Goal: Contribute content: Add original content to the website for others to see

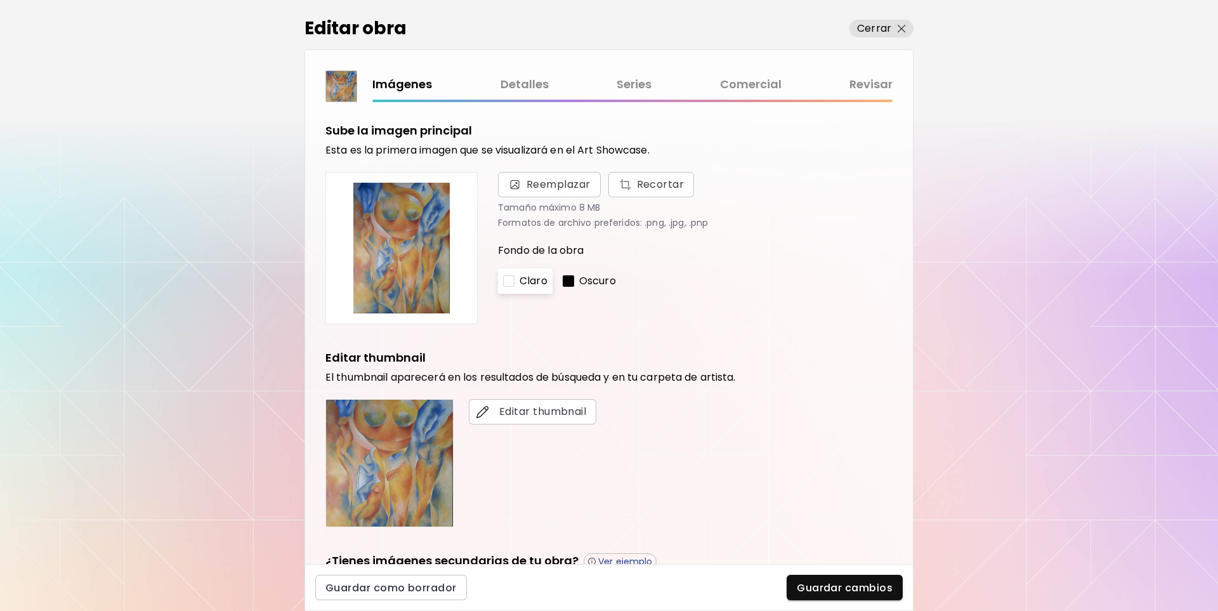
click at [524, 85] on link "Detalles" at bounding box center [524, 84] width 48 height 18
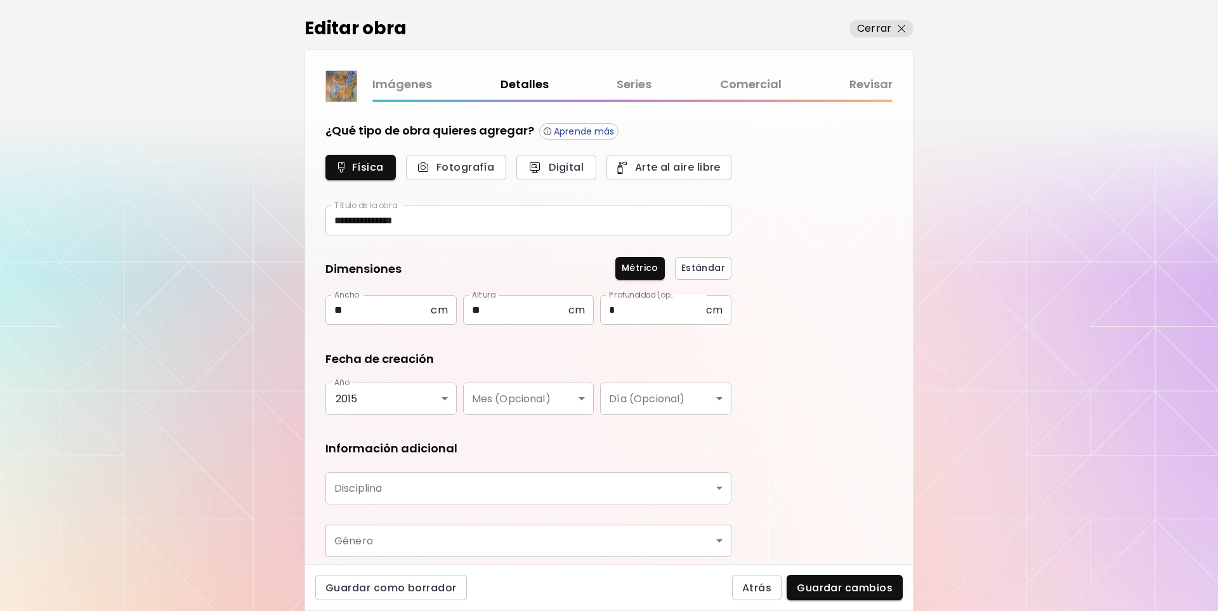
type input "********"
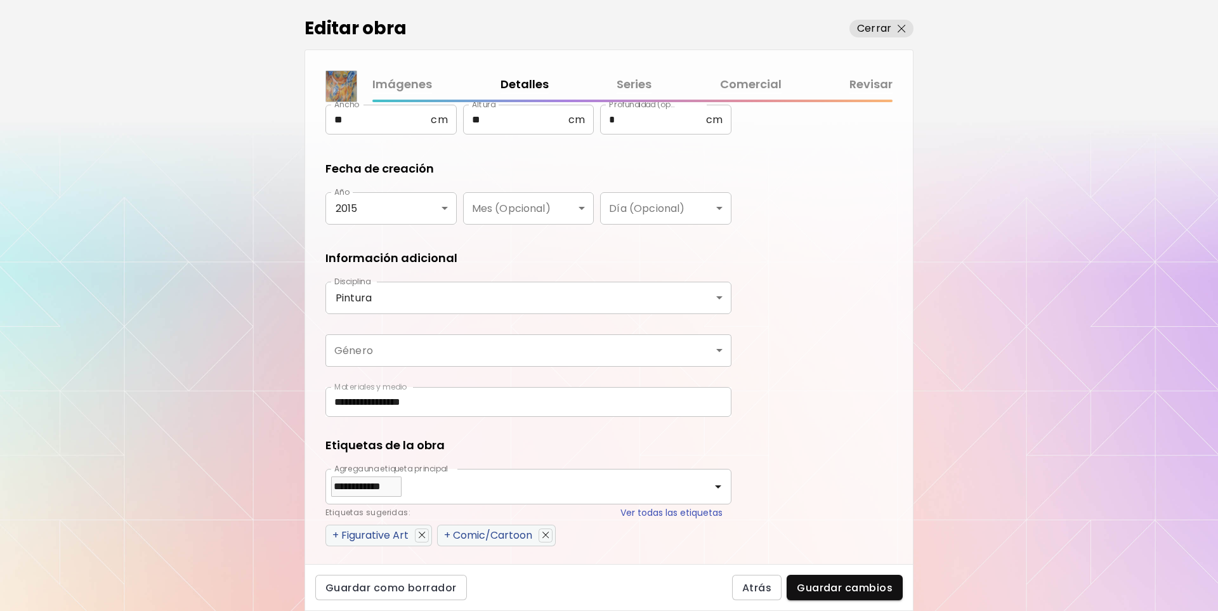
scroll to position [254, 0]
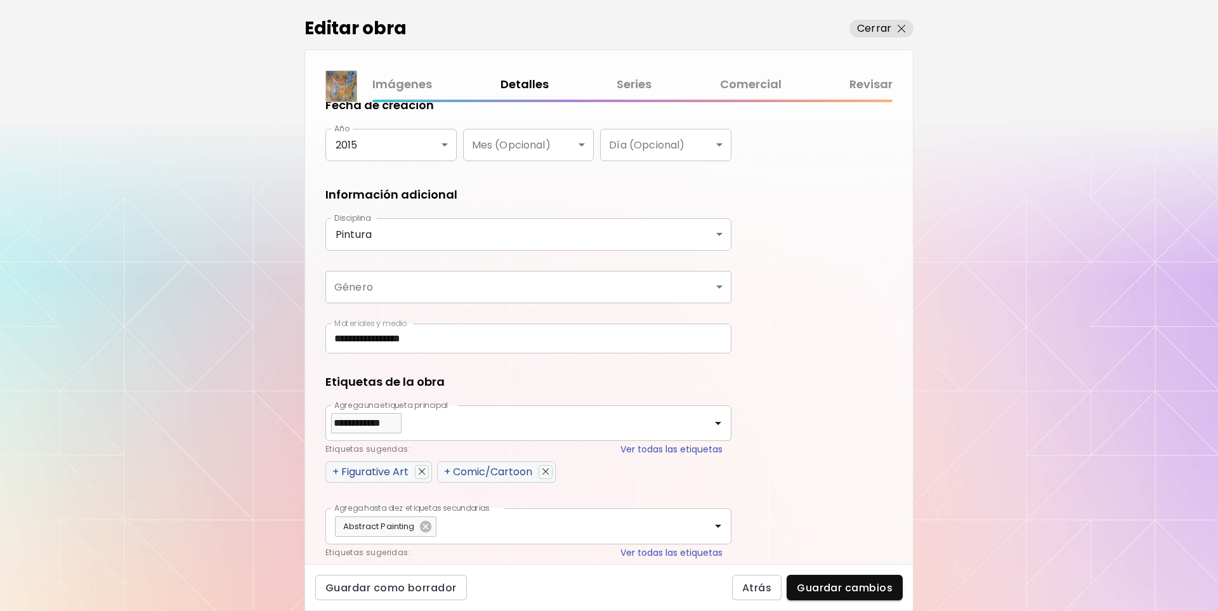
click at [719, 283] on body "**********" at bounding box center [609, 305] width 1218 height 611
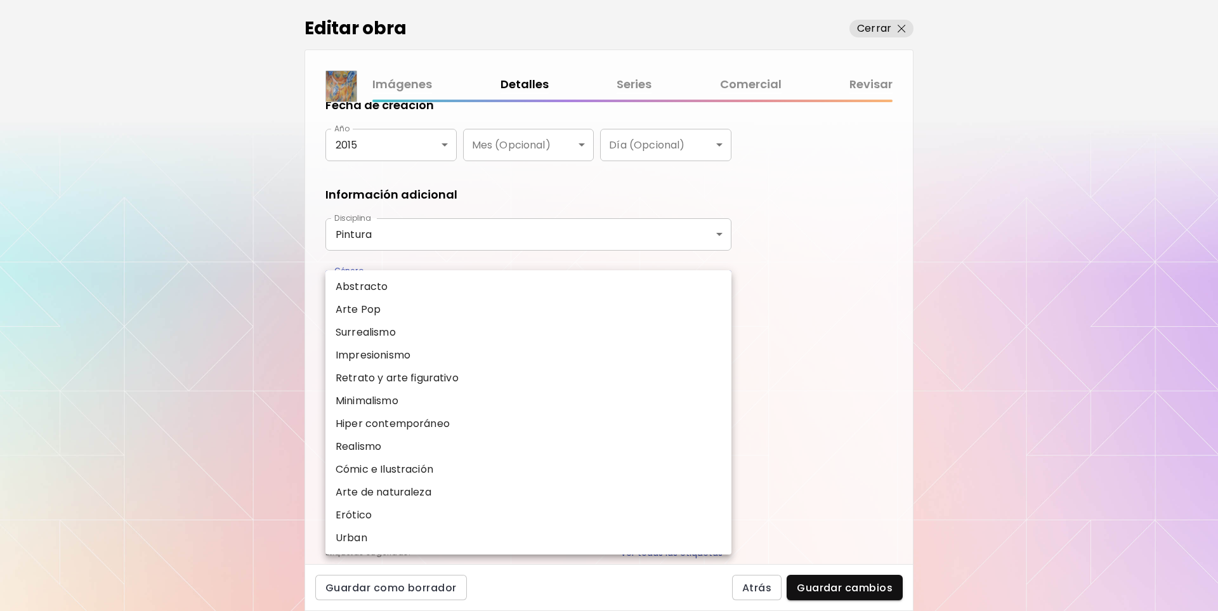
drag, startPoint x: 631, startPoint y: 333, endPoint x: 650, endPoint y: 333, distance: 19.0
click at [632, 333] on li "Surrealismo" at bounding box center [528, 332] width 406 height 23
type input "**********"
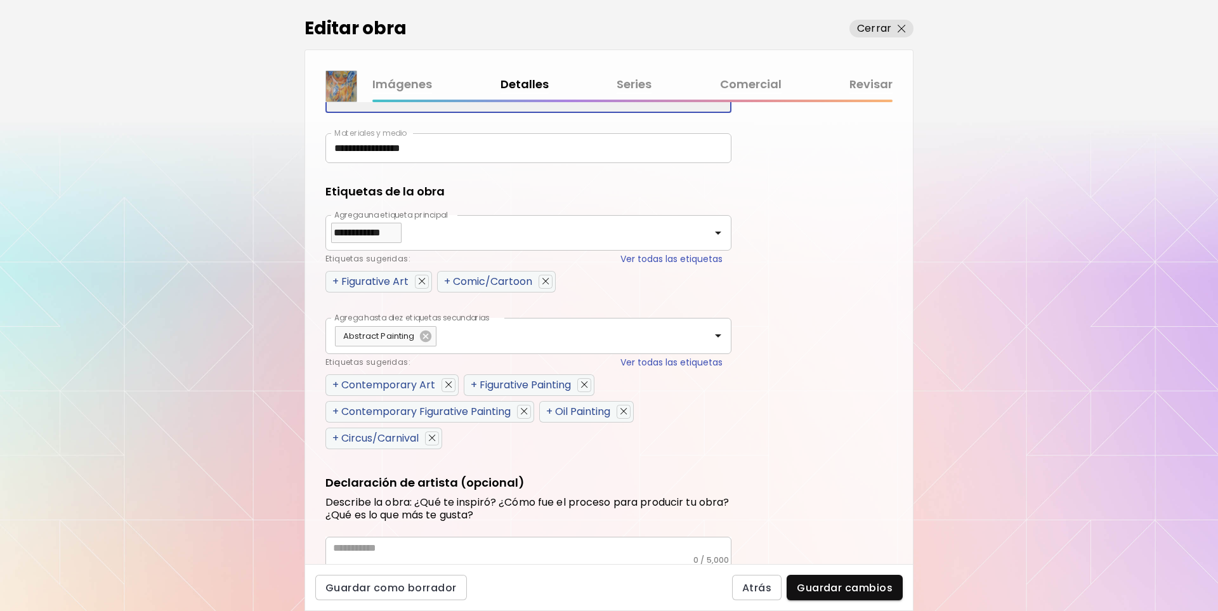
scroll to position [493, 0]
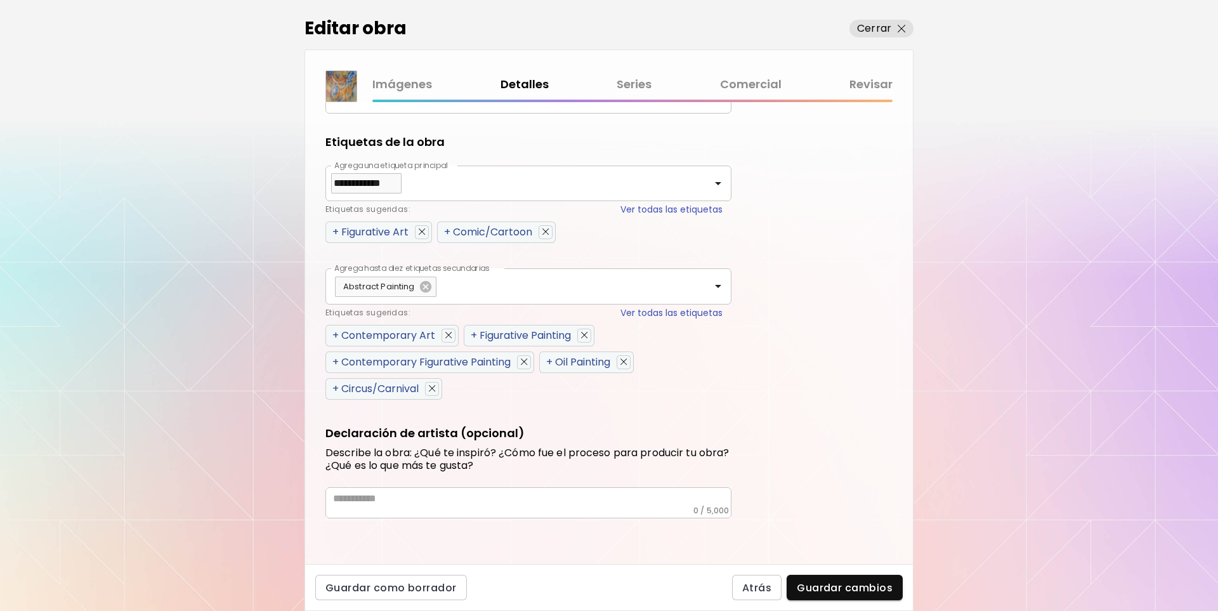
click at [607, 358] on div "+ Oil Painting" at bounding box center [578, 362] width 64 height 16
click at [438, 361] on div "+ Contemporary Figurative Painting" at bounding box center [421, 362] width 178 height 16
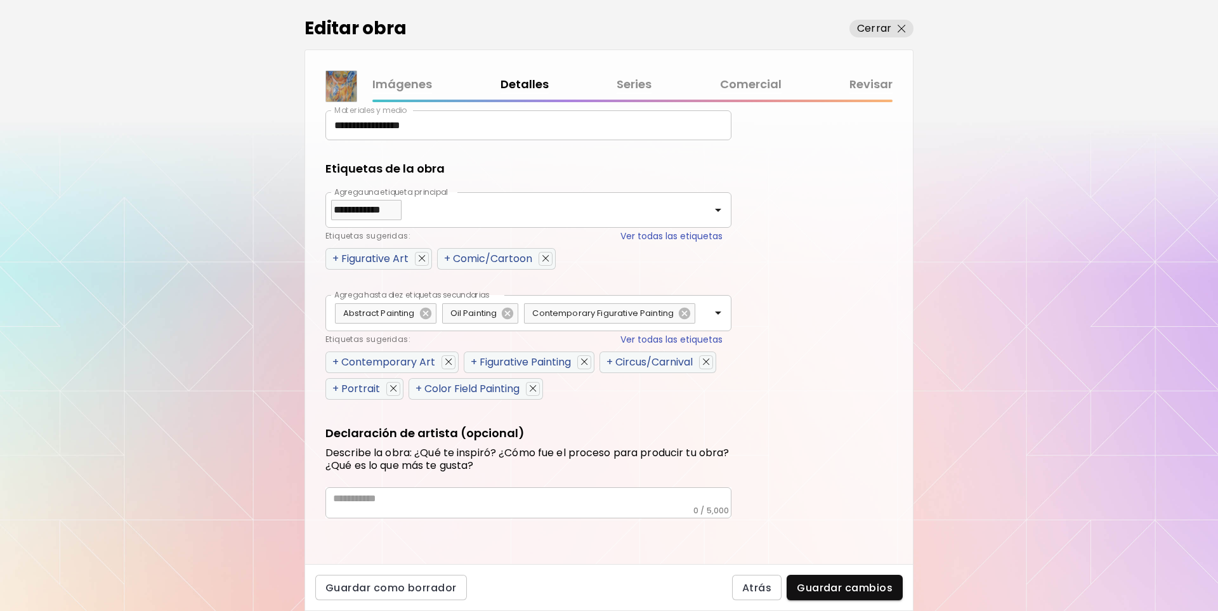
scroll to position [467, 0]
click at [422, 309] on icon at bounding box center [424, 312] width 11 height 11
click at [407, 357] on div "+ Contemporary Art" at bounding box center [383, 362] width 103 height 16
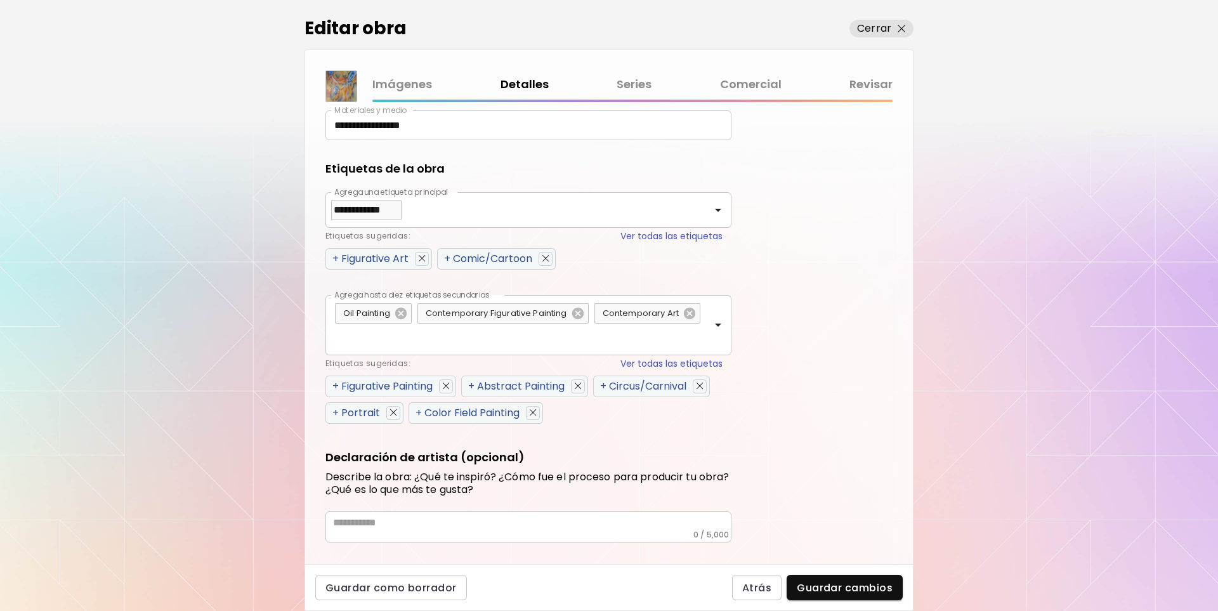
click at [367, 383] on div "+ Figurative Painting" at bounding box center [382, 386] width 100 height 16
click at [547, 257] on img "button" at bounding box center [545, 258] width 7 height 7
click at [707, 211] on icon "Clear" at bounding box center [701, 210] width 13 height 13
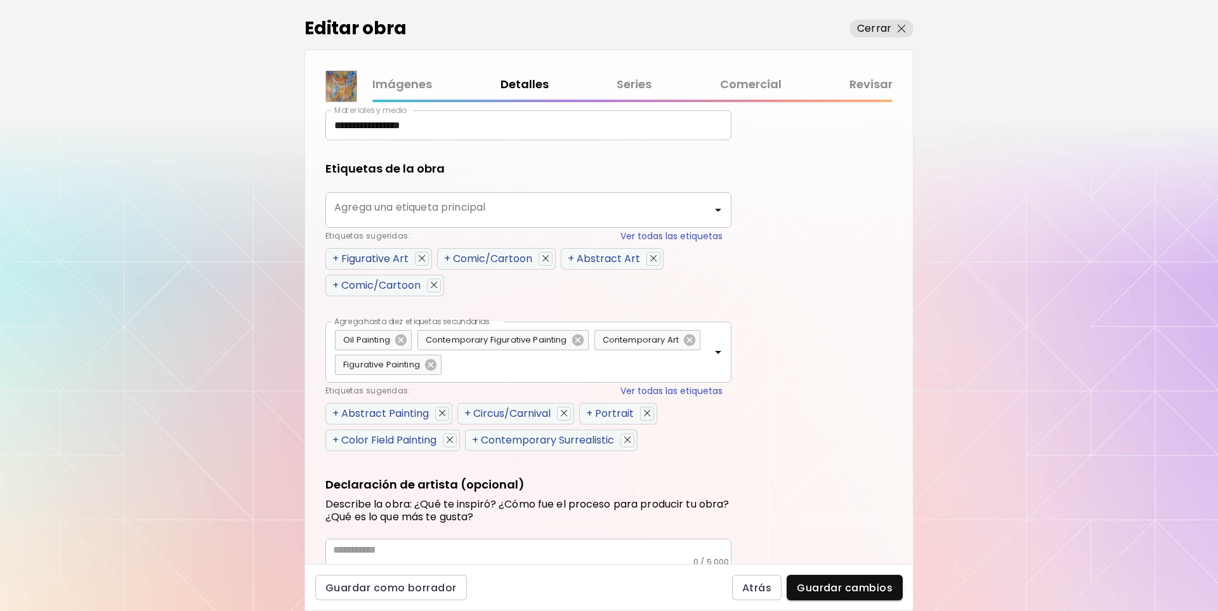
click at [353, 258] on div "+ Figurative Art" at bounding box center [370, 259] width 76 height 16
type input "**********"
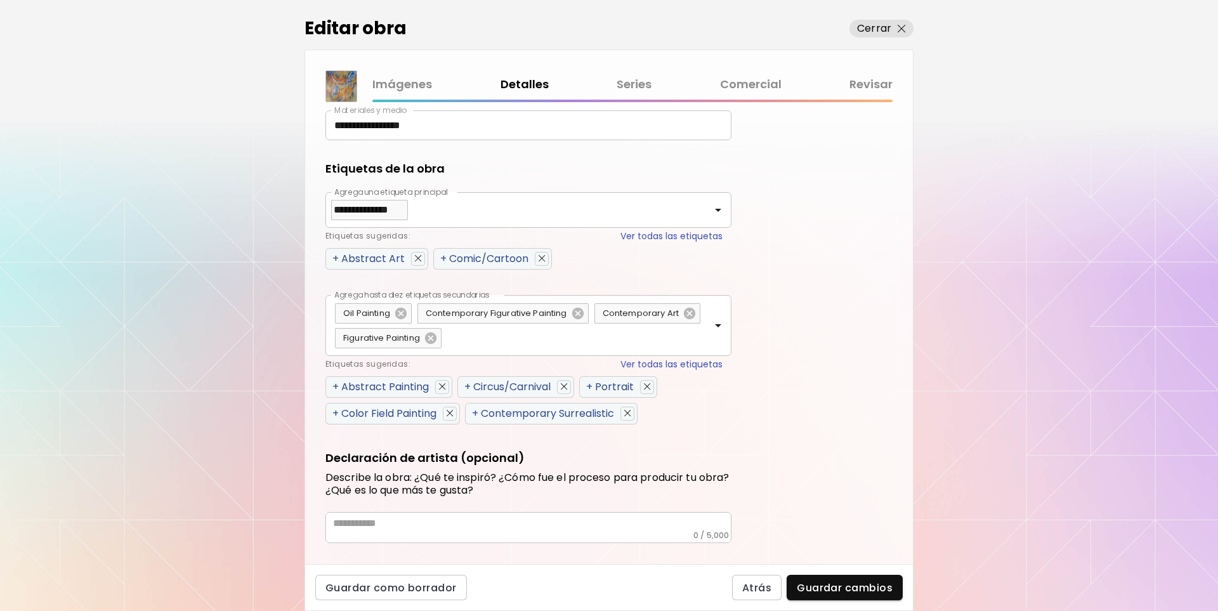
scroll to position [492, 0]
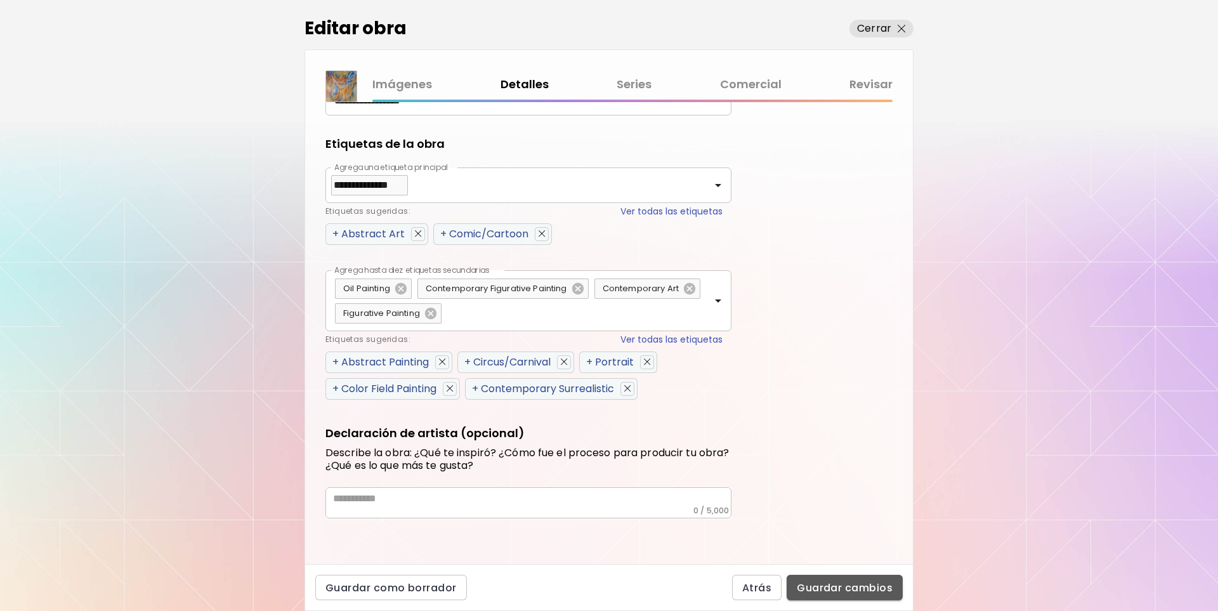
drag, startPoint x: 837, startPoint y: 585, endPoint x: 834, endPoint y: 475, distance: 110.4
click at [838, 585] on span "Guardar cambios" at bounding box center [845, 587] width 96 height 13
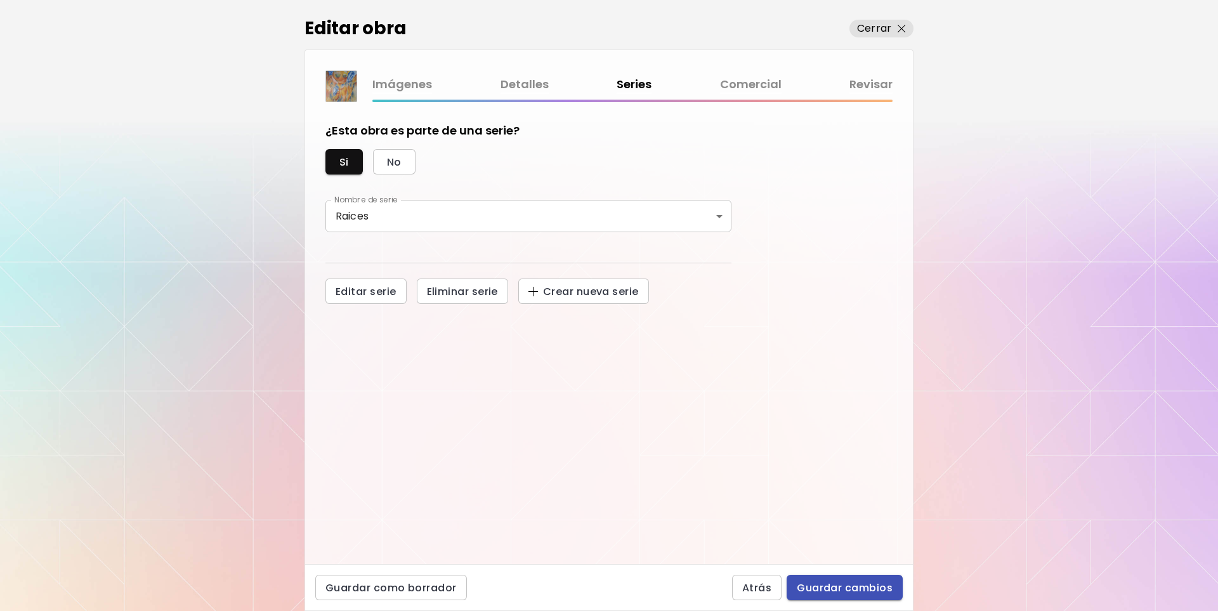
click at [856, 587] on span "Guardar cambios" at bounding box center [845, 587] width 96 height 13
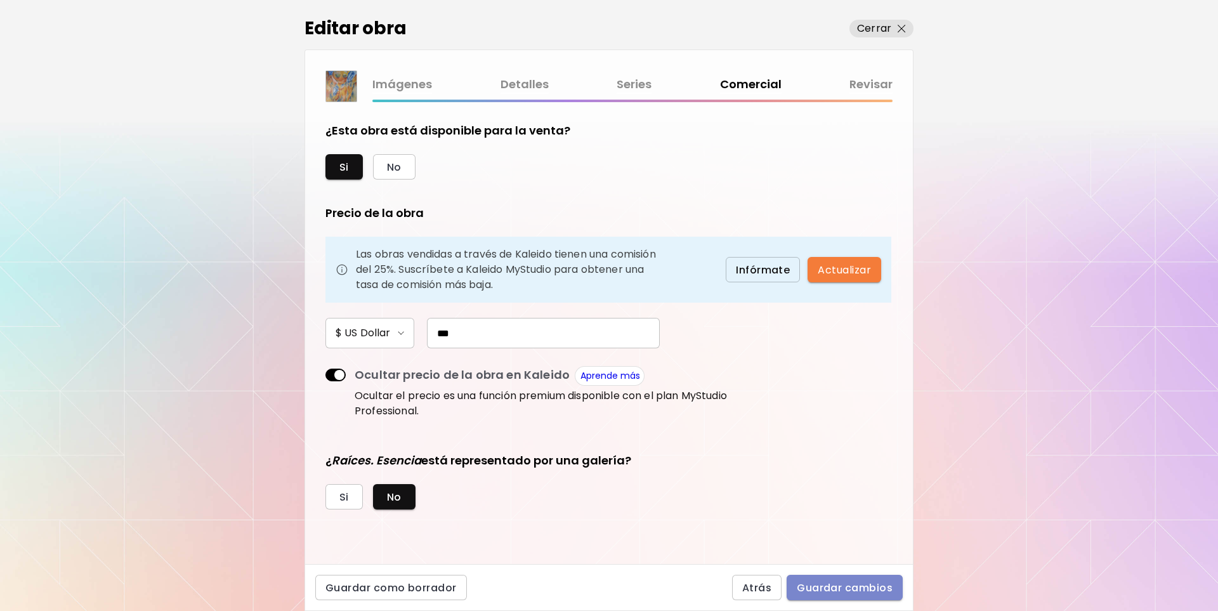
click at [879, 580] on button "Guardar cambios" at bounding box center [844, 587] width 116 height 25
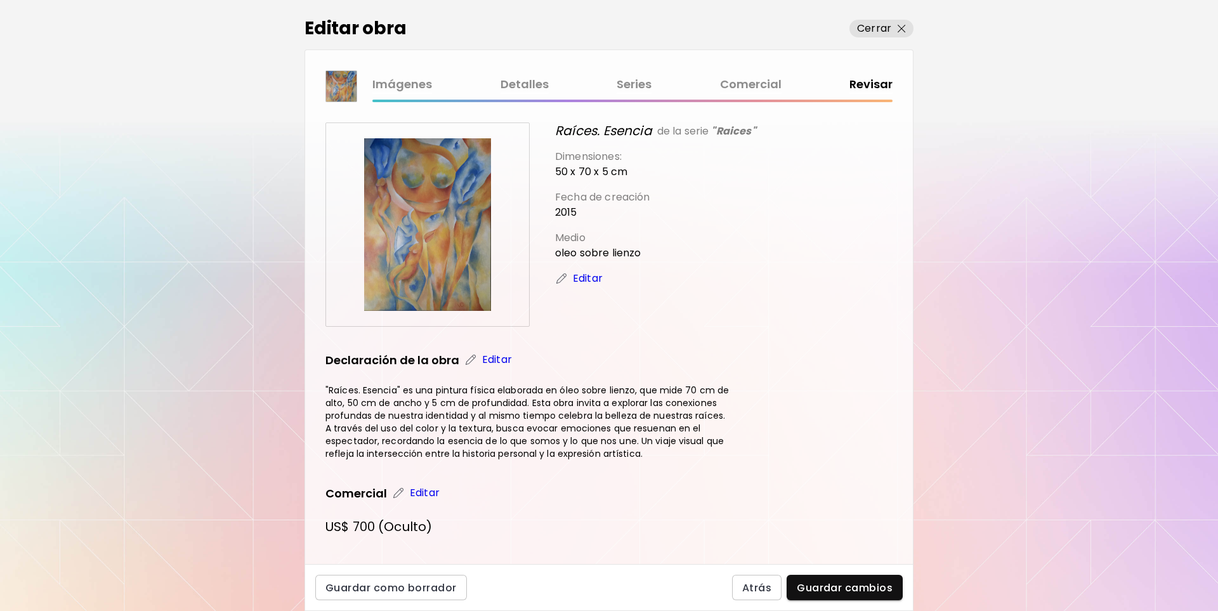
scroll to position [18, 0]
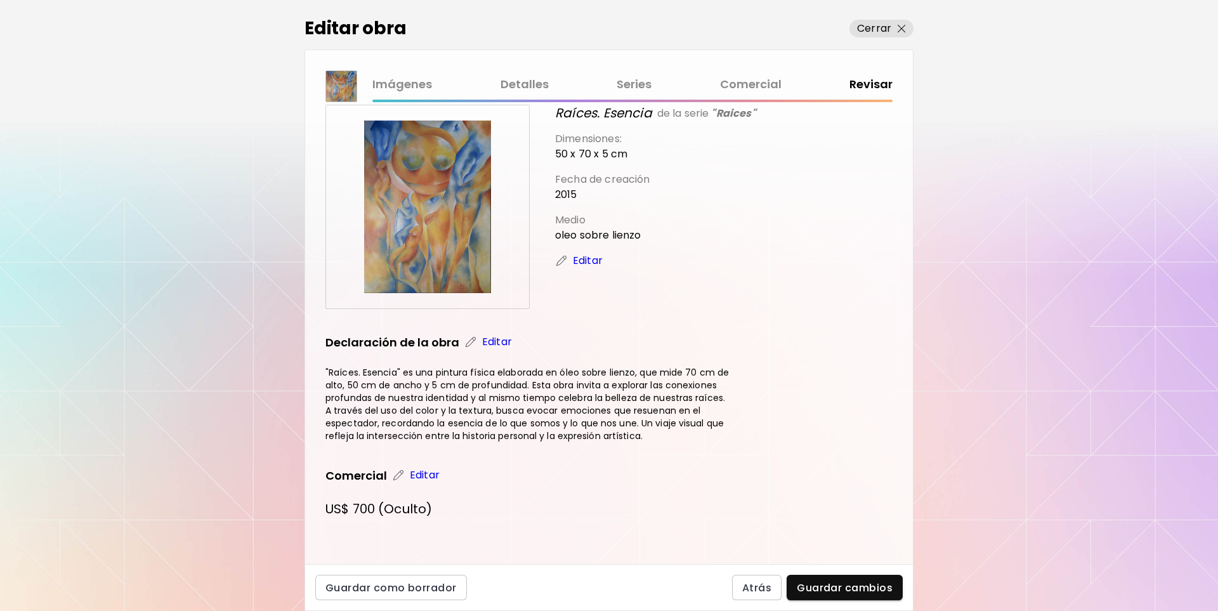
click at [426, 475] on p "Editar" at bounding box center [425, 474] width 30 height 15
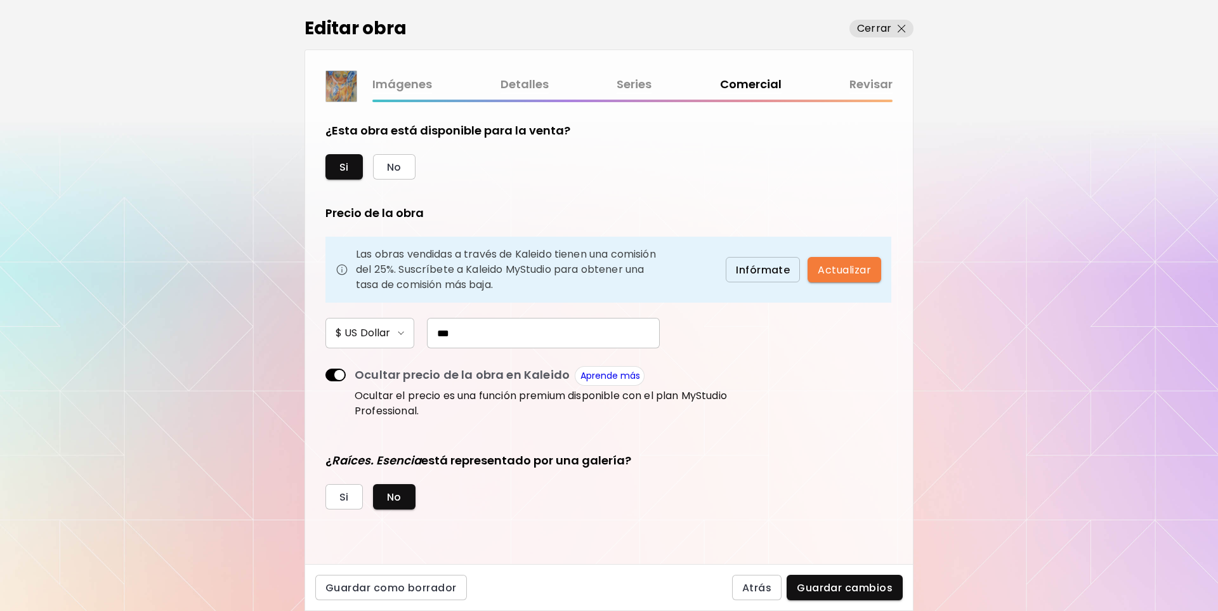
click at [332, 374] on span at bounding box center [335, 374] width 20 height 13
drag, startPoint x: 337, startPoint y: 370, endPoint x: 328, endPoint y: 368, distance: 9.1
click at [328, 368] on span at bounding box center [335, 373] width 20 height 11
click at [329, 375] on span at bounding box center [335, 374] width 20 height 13
click at [343, 164] on span "Si" at bounding box center [344, 166] width 10 height 13
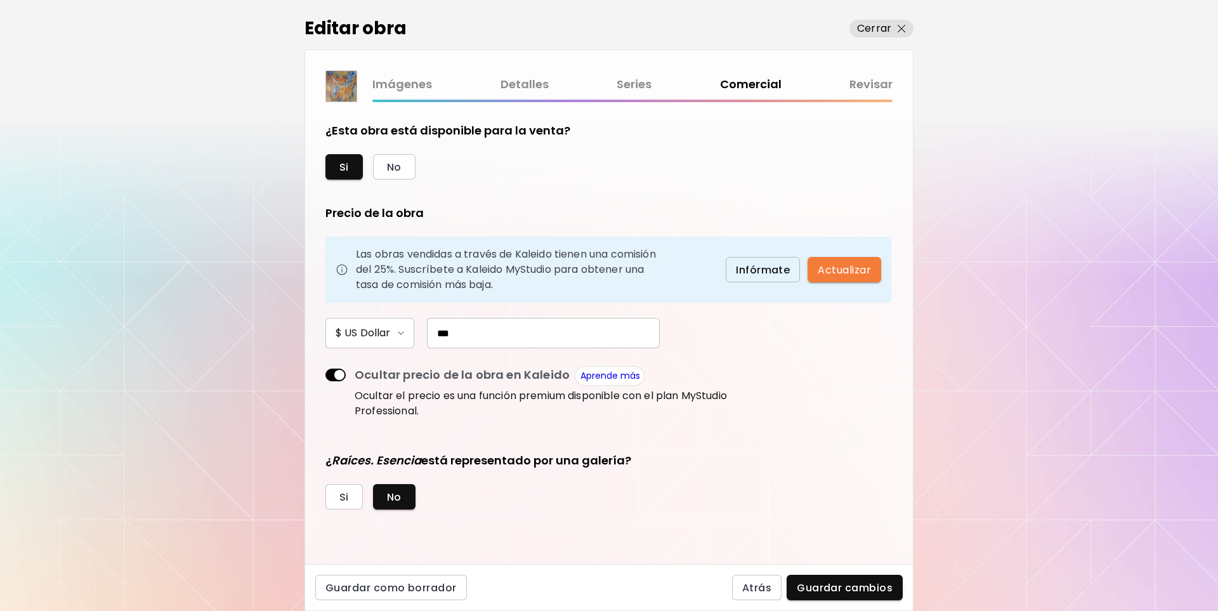
click at [338, 372] on span at bounding box center [335, 374] width 20 height 13
click at [834, 587] on span "Guardar cambios" at bounding box center [845, 587] width 96 height 13
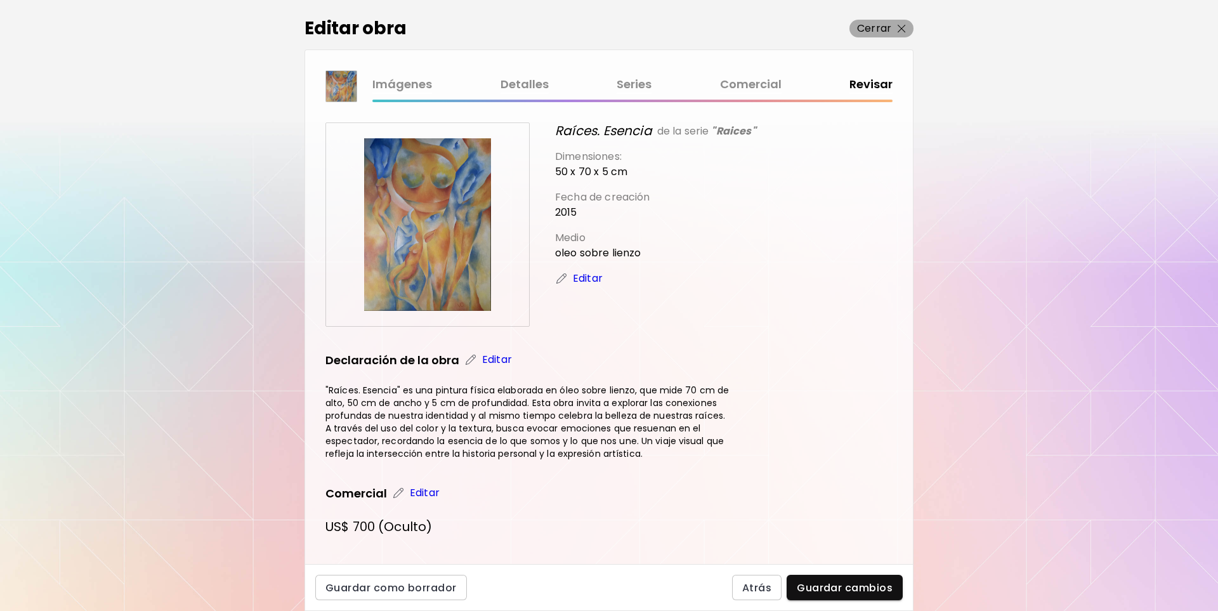
click at [898, 27] on img "button" at bounding box center [901, 29] width 8 height 8
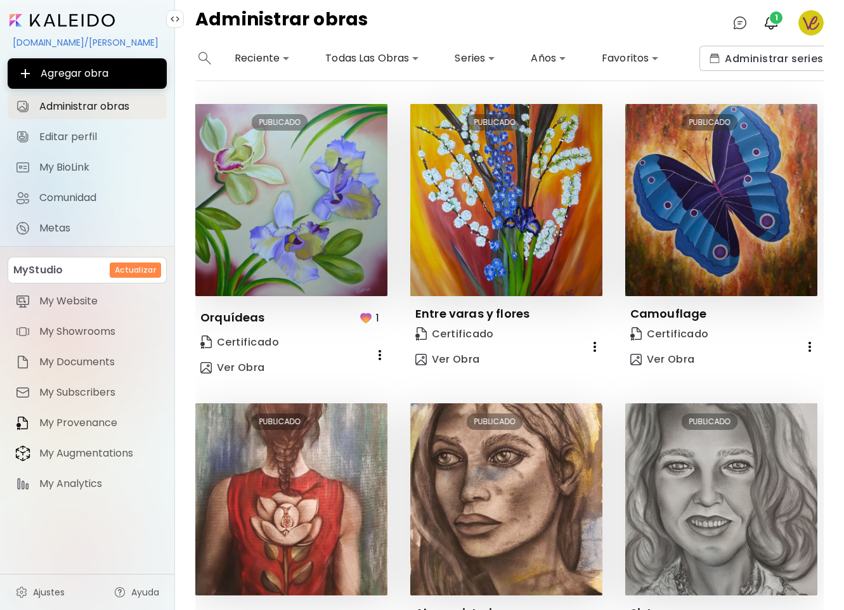
click at [809, 19] on image at bounding box center [810, 22] width 25 height 25
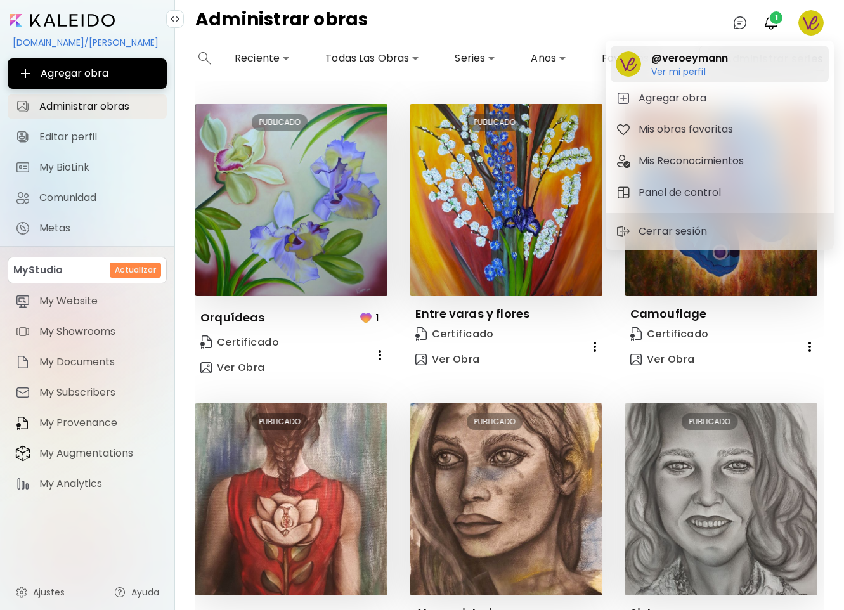
click at [694, 67] on h6 "Ver mi perfil" at bounding box center [689, 71] width 77 height 11
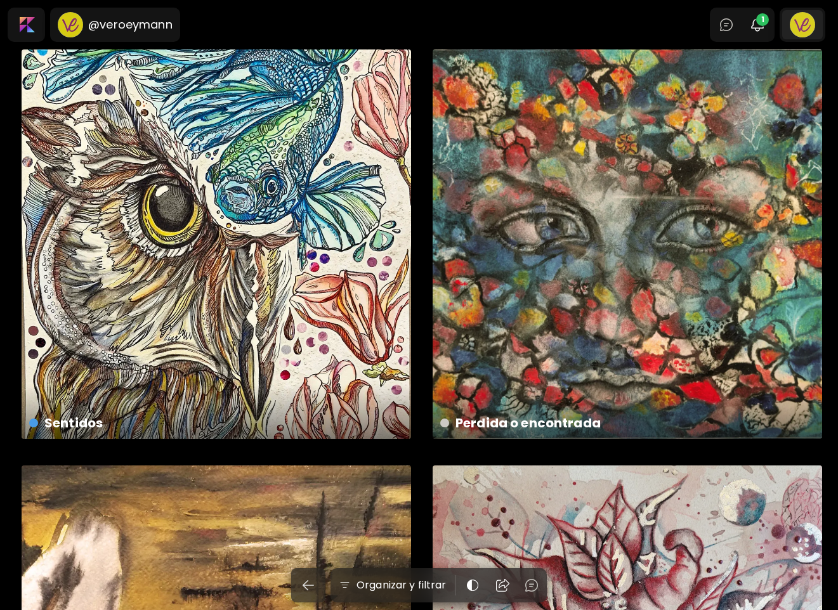
click at [810, 25] on div at bounding box center [802, 24] width 41 height 29
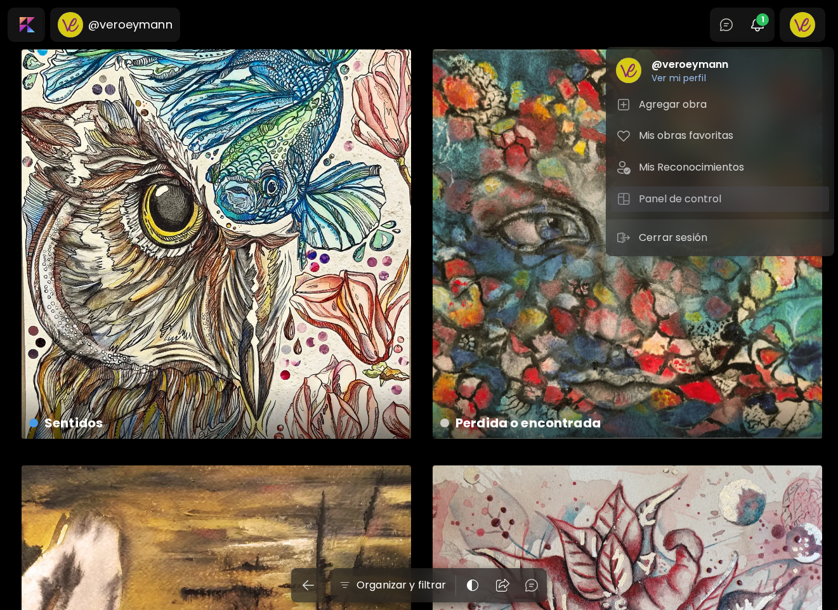
click at [712, 192] on h5 "Panel de control" at bounding box center [682, 199] width 86 height 15
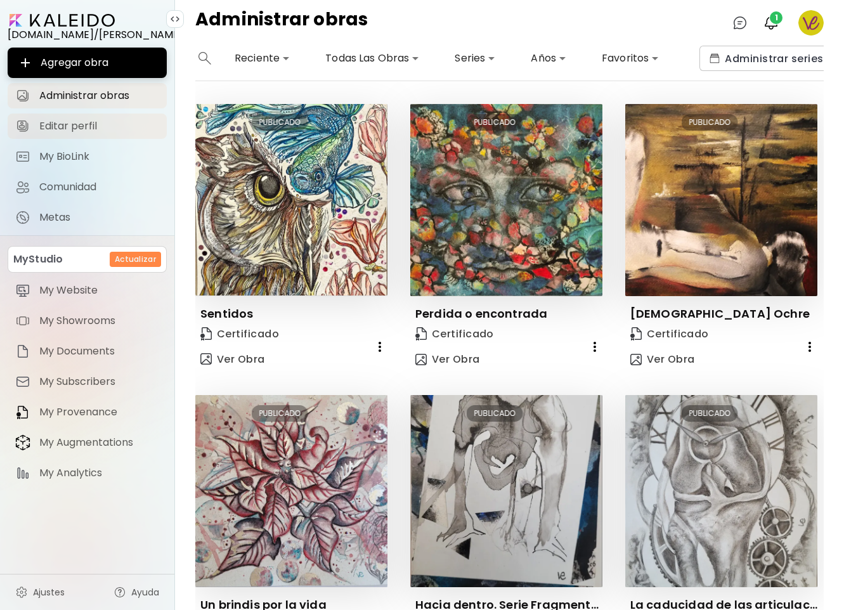
click at [84, 124] on span "Editar perfil" at bounding box center [99, 126] width 120 height 13
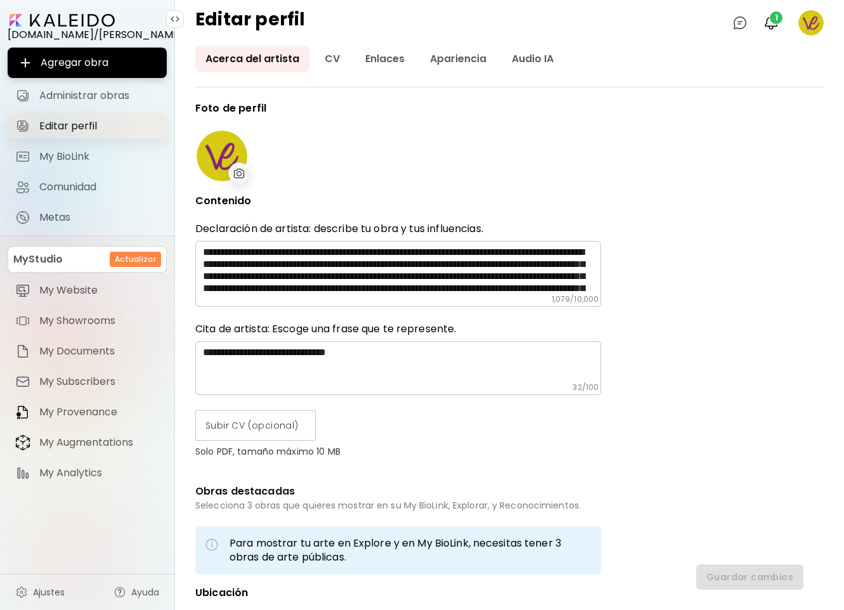
type input "*********"
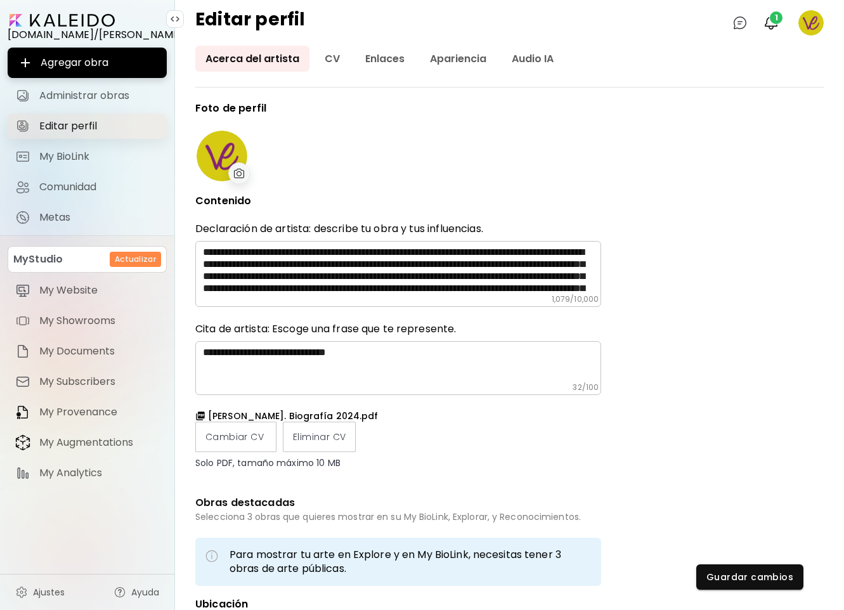
type input "**********"
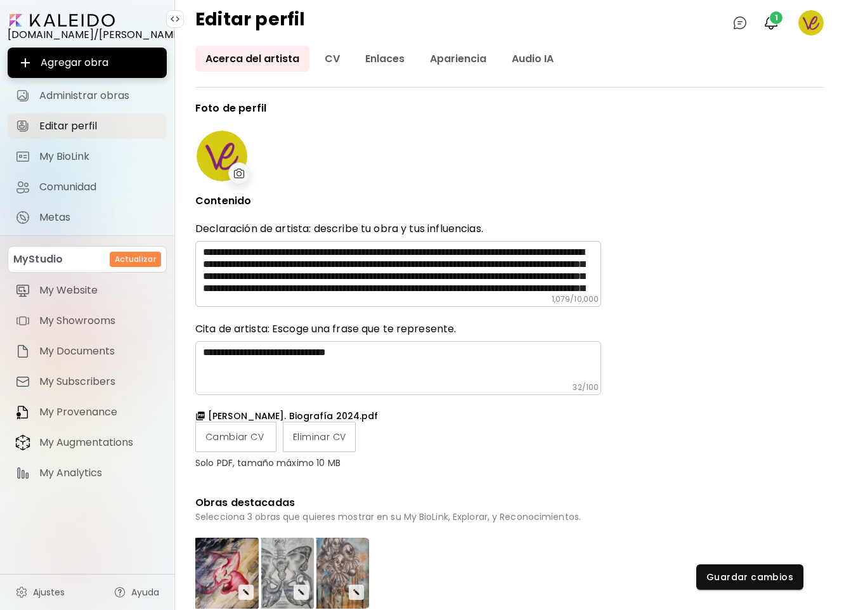
drag, startPoint x: 202, startPoint y: 249, endPoint x: 465, endPoint y: 263, distance: 263.5
click at [465, 263] on div "​" at bounding box center [398, 274] width 406 height 66
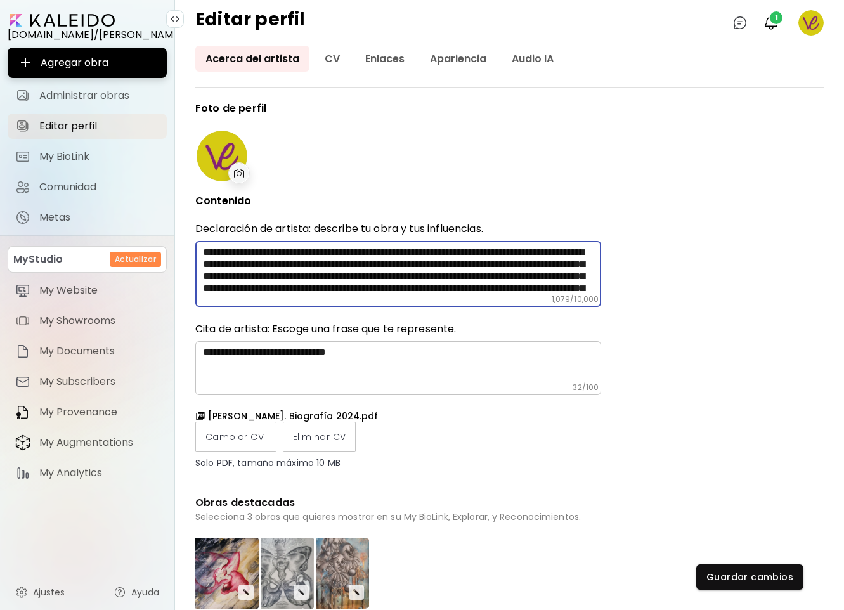
drag, startPoint x: 563, startPoint y: 263, endPoint x: 192, endPoint y: 249, distance: 371.3
click at [192, 249] on div "**********" at bounding box center [509, 328] width 669 height 564
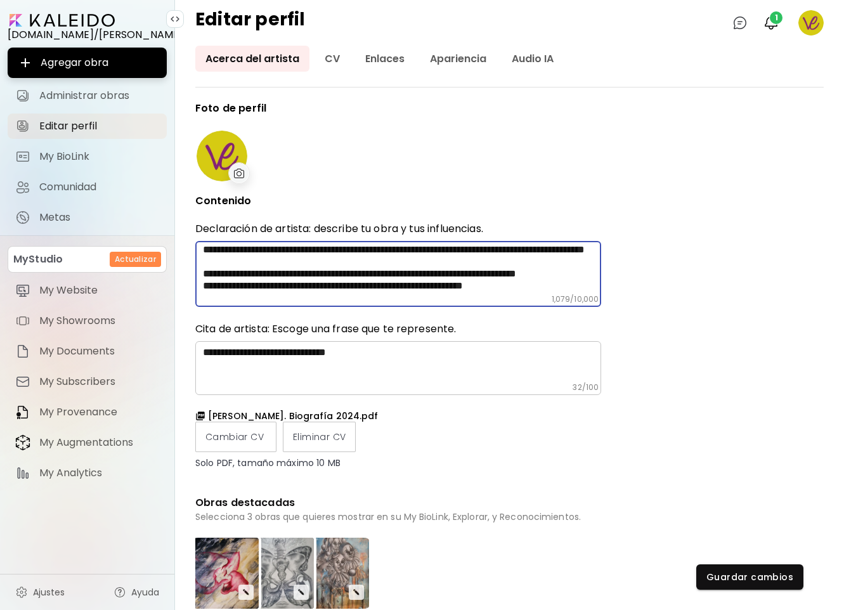
scroll to position [76, 0]
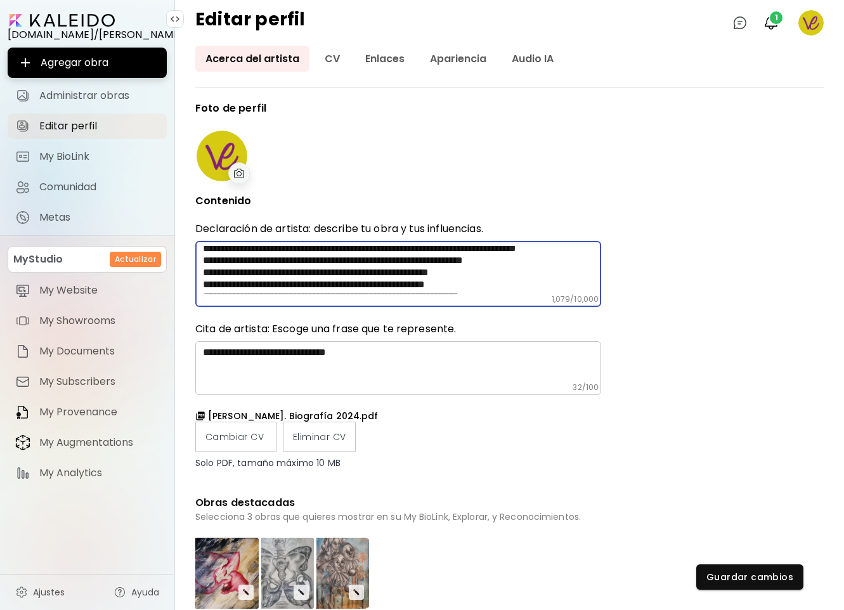
click at [582, 281] on textarea at bounding box center [402, 270] width 398 height 48
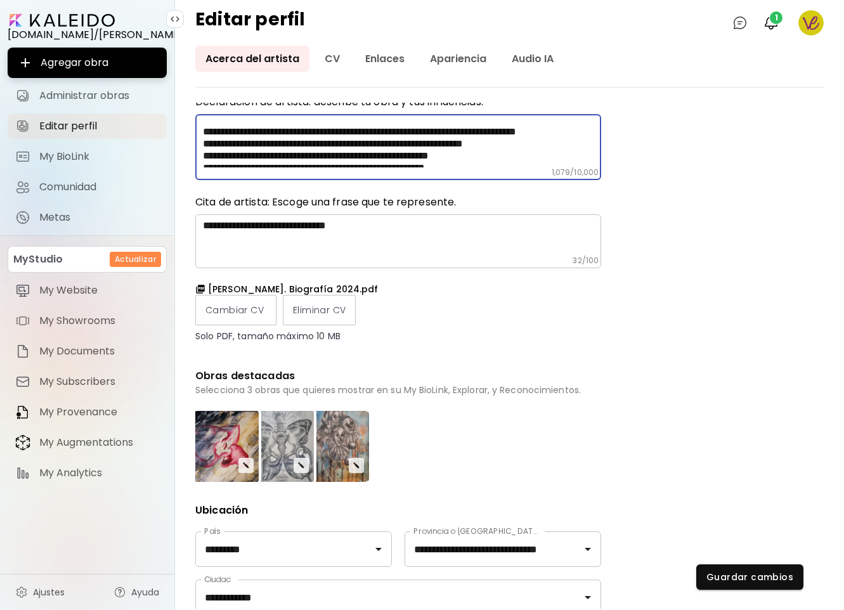
scroll to position [0, 0]
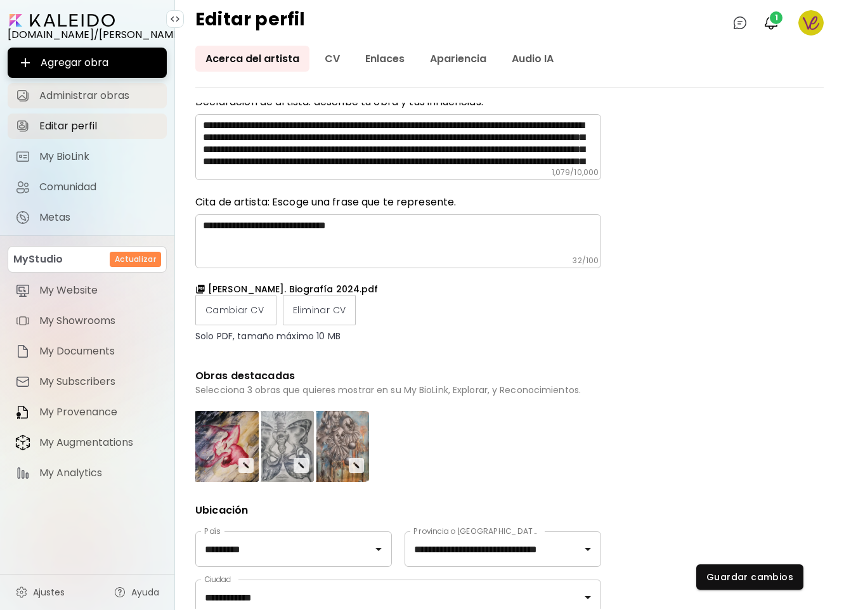
click at [75, 93] on span "Administrar obras" at bounding box center [99, 95] width 120 height 13
